Goal: Information Seeking & Learning: Check status

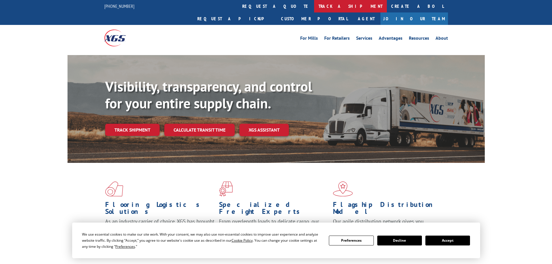
click at [314, 5] on link "track a shipment" at bounding box center [350, 6] width 73 height 12
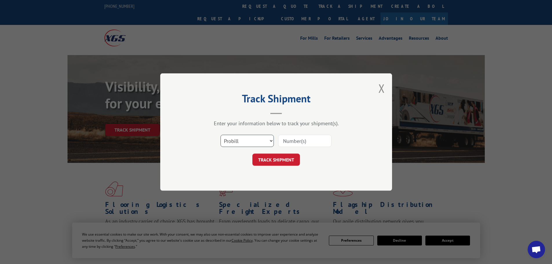
click at [245, 139] on select "Select category... Probill BOL PO" at bounding box center [247, 141] width 53 height 12
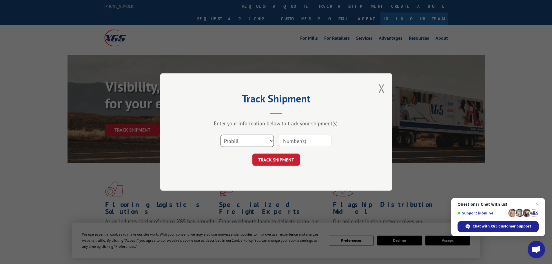
select select "bol"
click at [221, 135] on select "Select category... Probill BOL PO" at bounding box center [247, 141] width 53 height 12
click at [307, 143] on input at bounding box center [304, 141] width 53 height 12
paste input "7045862"
type input "7045862"
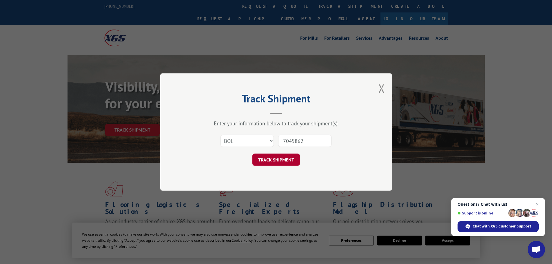
click at [269, 160] on button "TRACK SHIPMENT" at bounding box center [276, 160] width 48 height 12
